Goal: Information Seeking & Learning: Learn about a topic

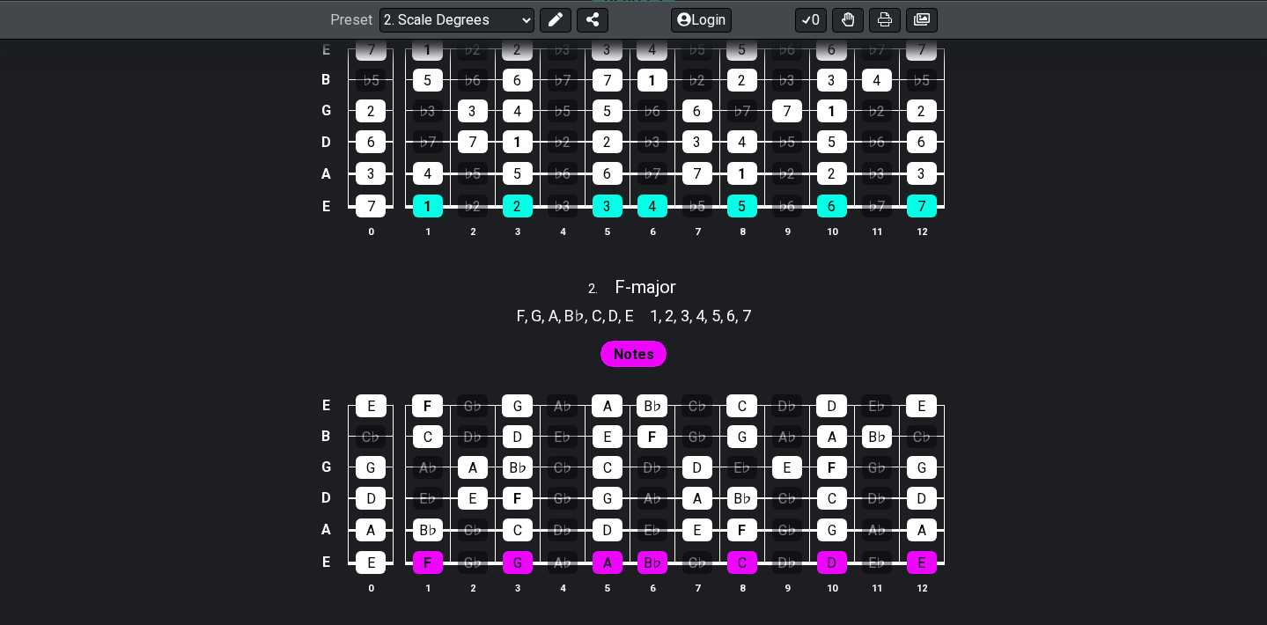
scroll to position [1685, 0]
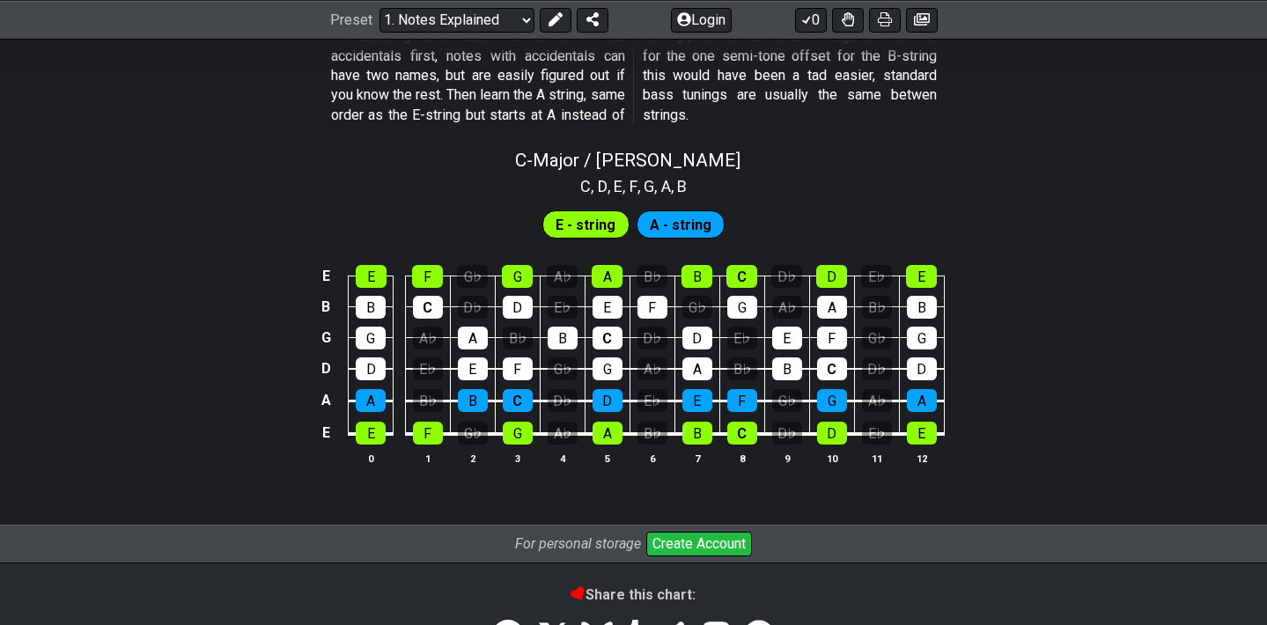
scroll to position [1657, 0]
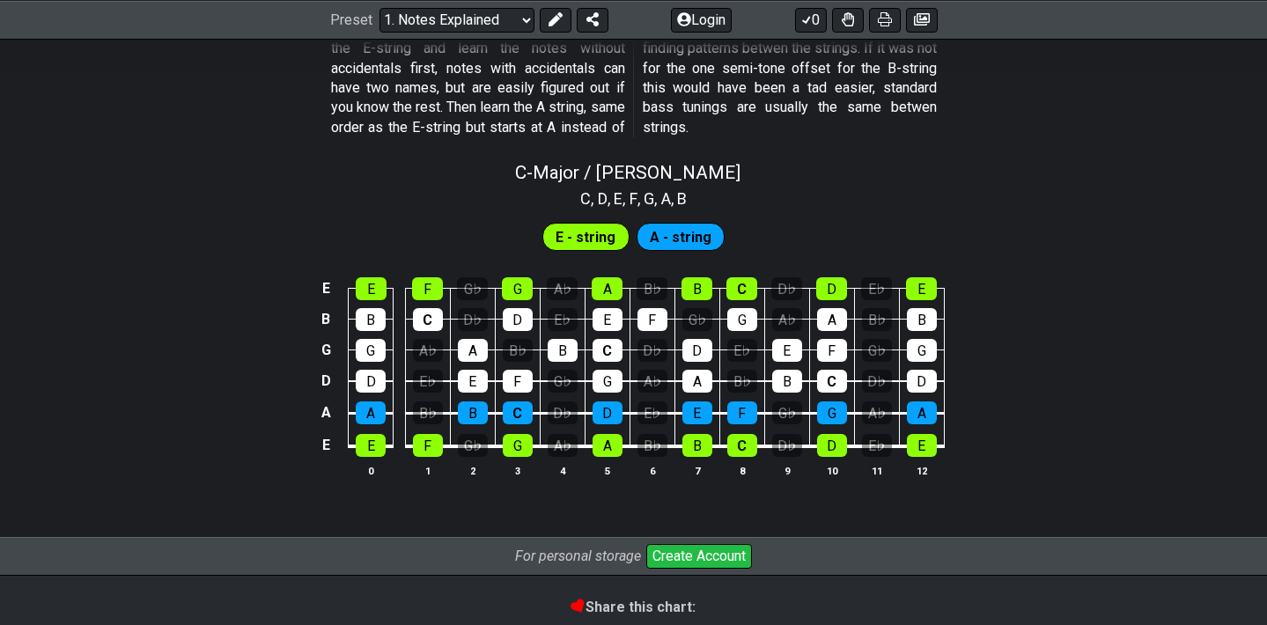
click at [576, 229] on span "E - string" at bounding box center [586, 238] width 60 height 26
click at [661, 230] on span "A - string" at bounding box center [681, 238] width 62 height 26
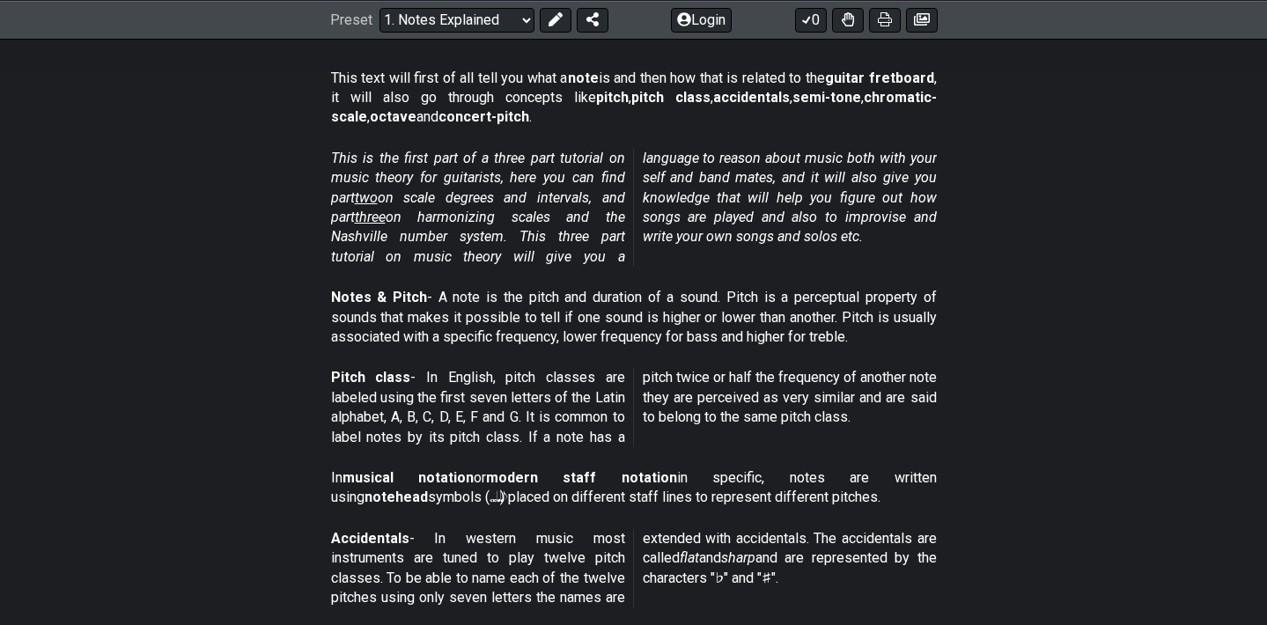
scroll to position [319, 0]
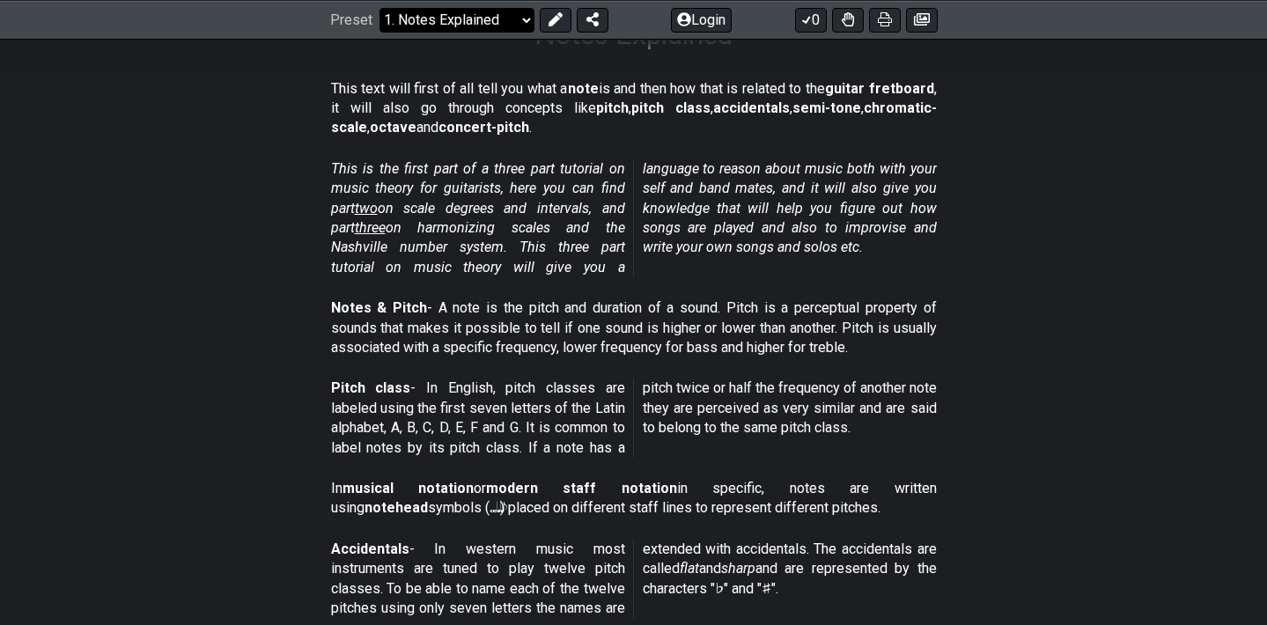
click at [518, 26] on select "Welcome to #fretflip! Initial Preset Custom Preset Minor Pentatonic Major Penta…" at bounding box center [456, 19] width 155 height 25
click at [379, 32] on select "Welcome to #fretflip! Initial Preset Custom Preset Minor Pentatonic Major Penta…" at bounding box center [456, 19] width 155 height 25
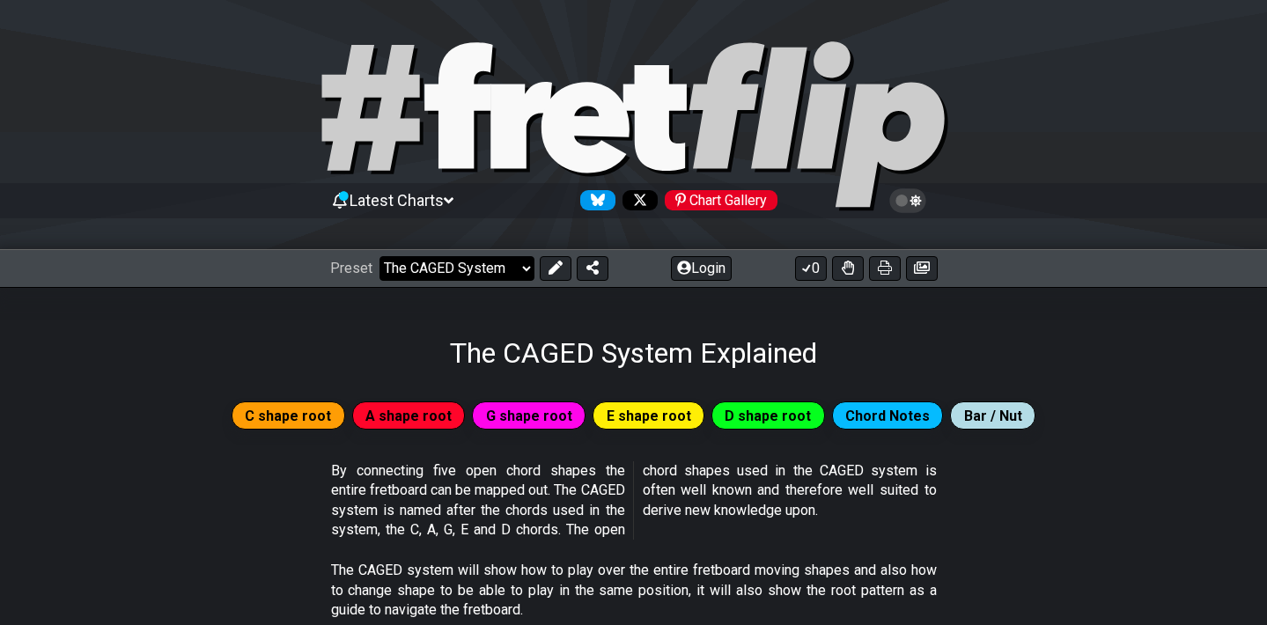
click at [468, 261] on select "Welcome to #fretflip! Initial Preset Custom Preset Minor Pentatonic Major Penta…" at bounding box center [456, 268] width 155 height 25
click at [379, 256] on select "Welcome to #fretflip! Initial Preset Custom Preset Minor Pentatonic Major Penta…" at bounding box center [456, 268] width 155 height 25
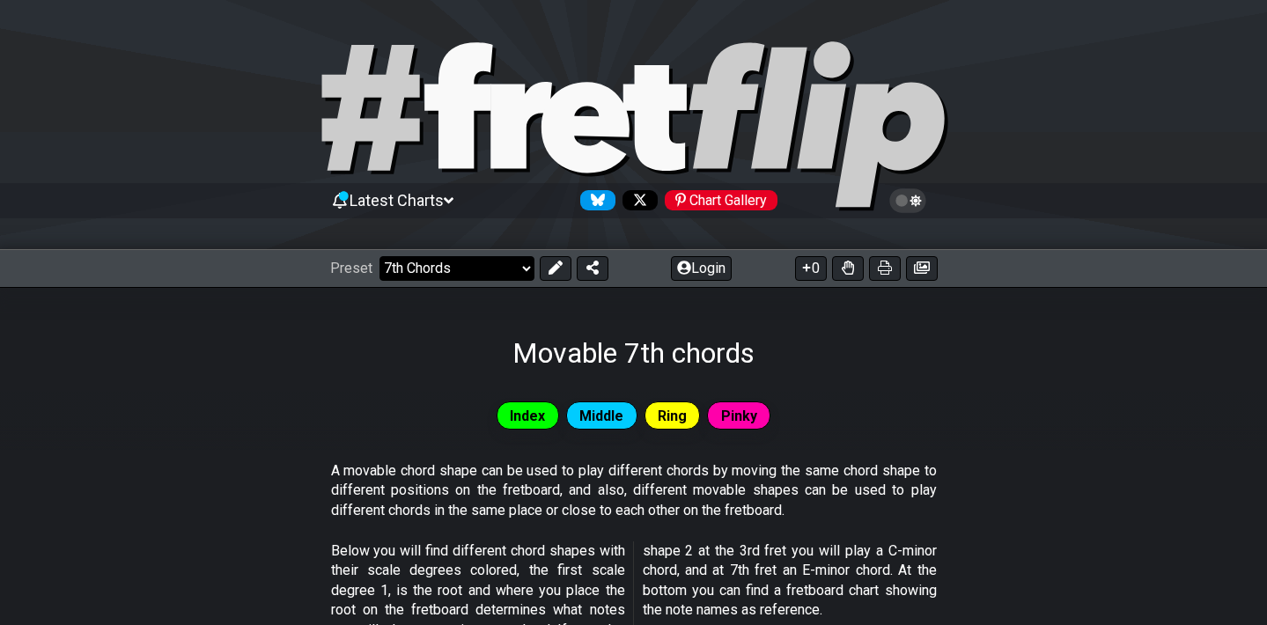
click at [478, 269] on select "Welcome to #fretflip! Initial Preset Custom Preset Minor Pentatonic Major Penta…" at bounding box center [456, 268] width 155 height 25
click at [379, 256] on select "Welcome to #fretflip! Initial Preset Custom Preset Minor Pentatonic Major Penta…" at bounding box center [456, 268] width 155 height 25
select select "/minor-pentatonic"
select select "C"
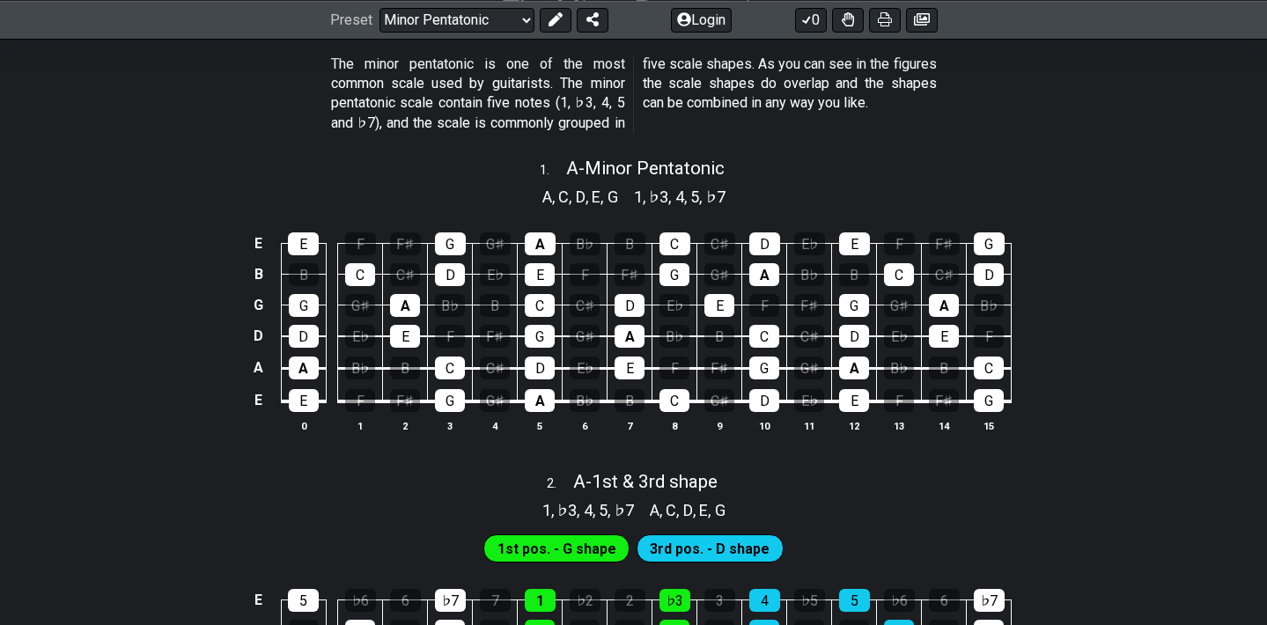
scroll to position [374, 0]
